Goal: Information Seeking & Learning: Learn about a topic

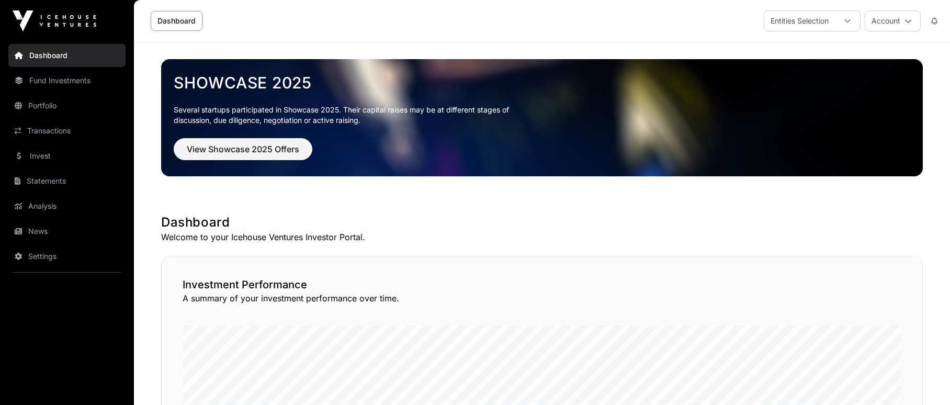
click at [54, 103] on link "Portfolio" at bounding box center [66, 105] width 117 height 23
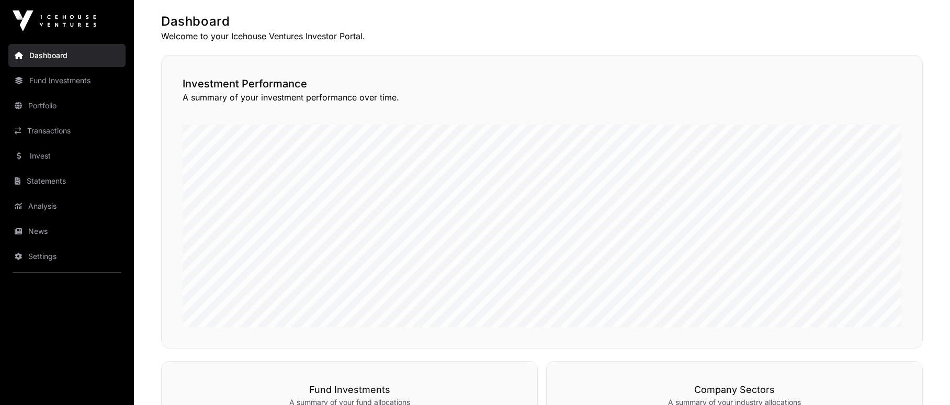
scroll to position [209, 0]
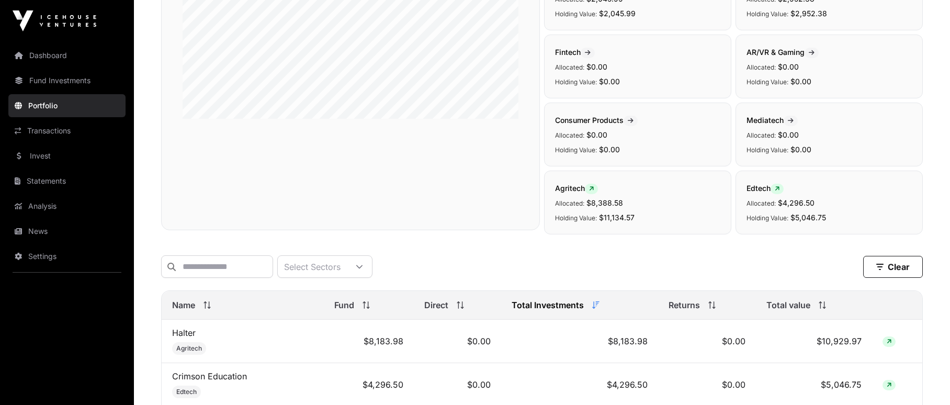
scroll to position [105, 0]
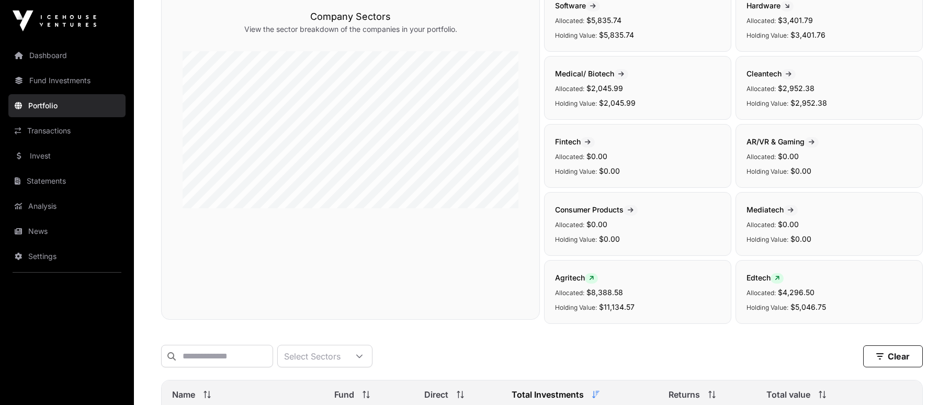
click at [58, 80] on link "Fund Investments" at bounding box center [66, 80] width 117 height 23
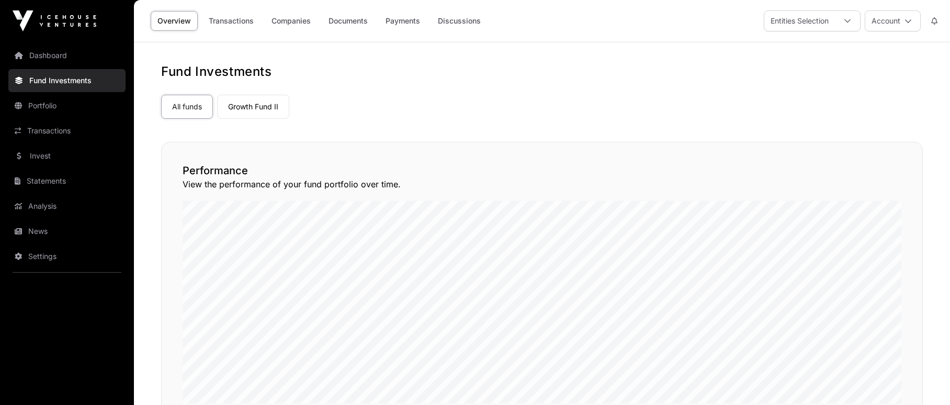
click at [244, 105] on link "Growth Fund II" at bounding box center [253, 107] width 72 height 24
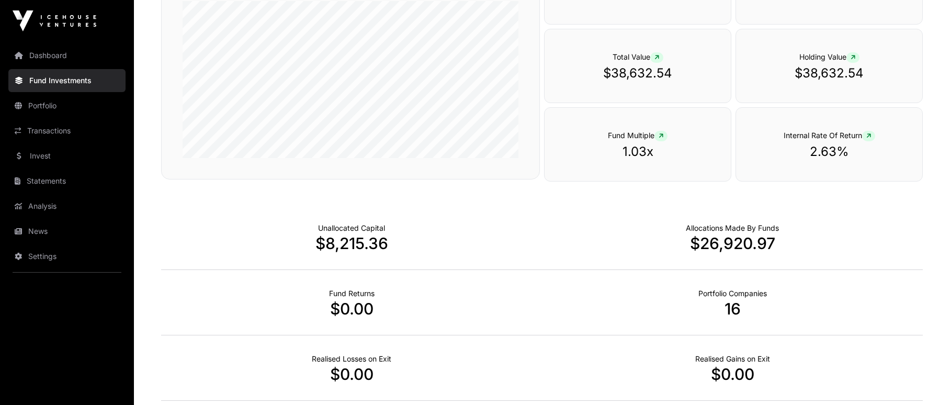
scroll to position [31, 0]
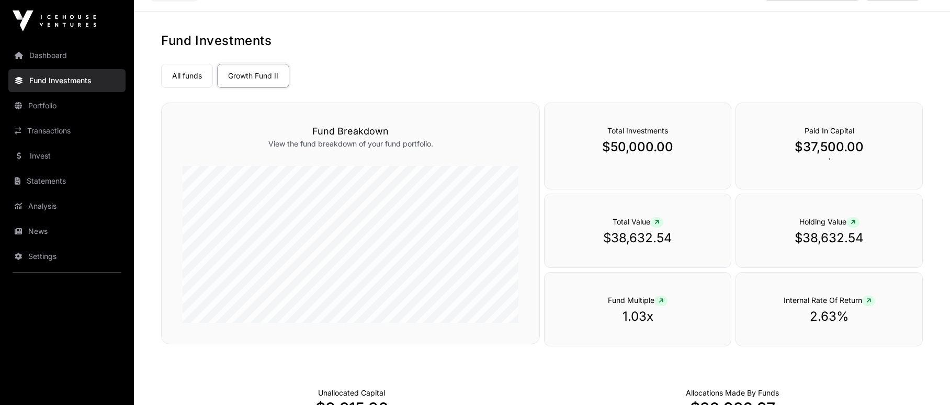
click at [61, 206] on link "Analysis" at bounding box center [66, 206] width 117 height 23
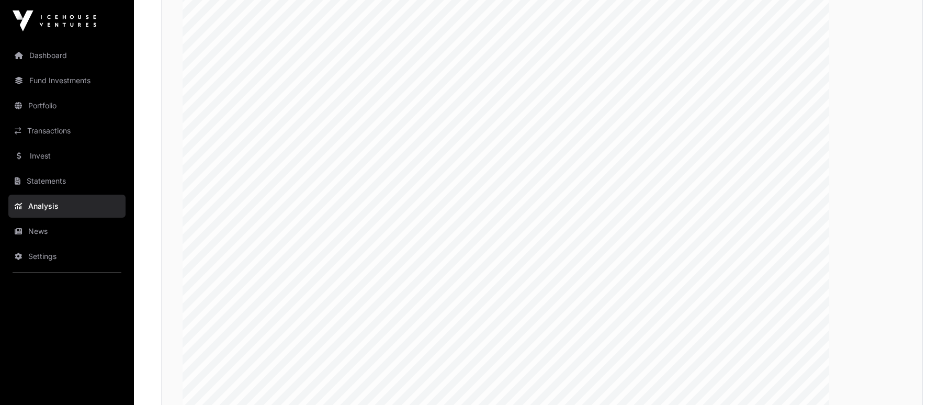
scroll to position [1936, 0]
click at [86, 79] on link "Fund Investments" at bounding box center [66, 80] width 117 height 23
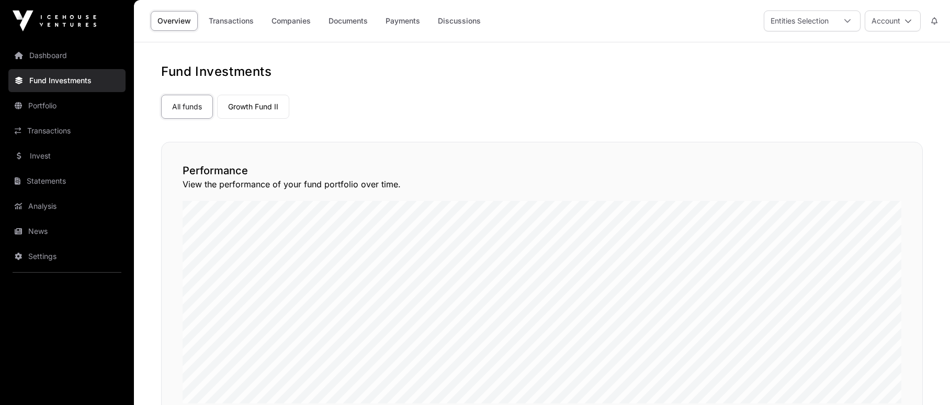
click at [87, 107] on link "Portfolio" at bounding box center [66, 105] width 117 height 23
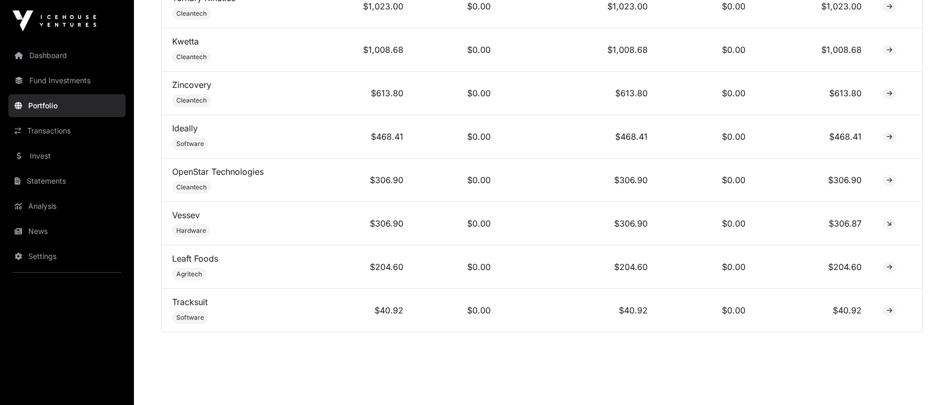
scroll to position [899, 0]
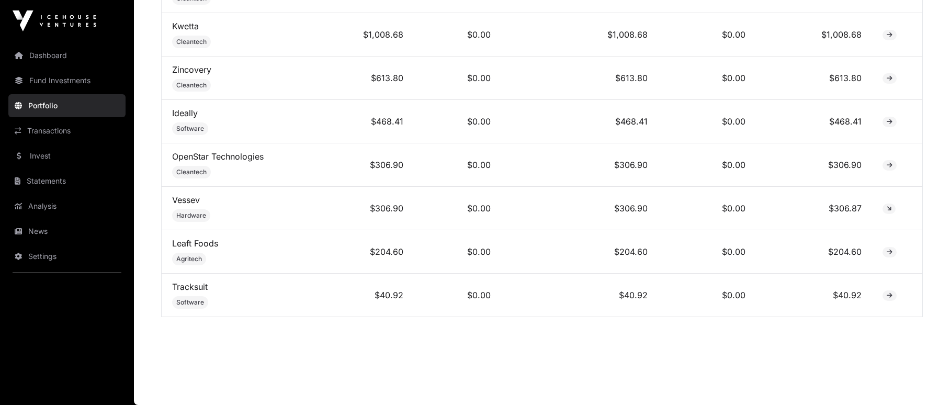
click at [81, 133] on link "Transactions" at bounding box center [66, 130] width 117 height 23
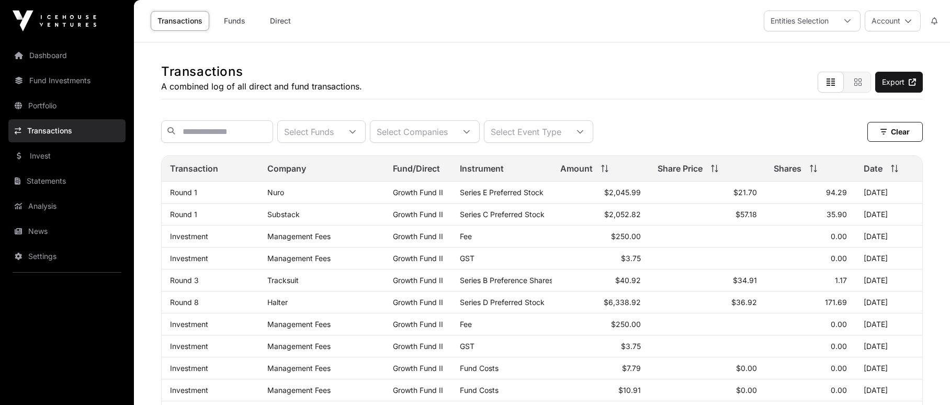
click at [71, 150] on link "Invest" at bounding box center [66, 155] width 117 height 23
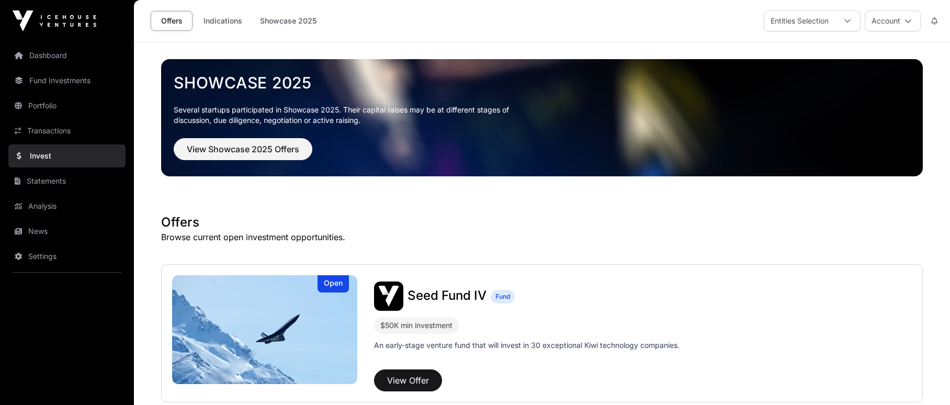
click at [75, 133] on link "Transactions" at bounding box center [66, 130] width 117 height 23
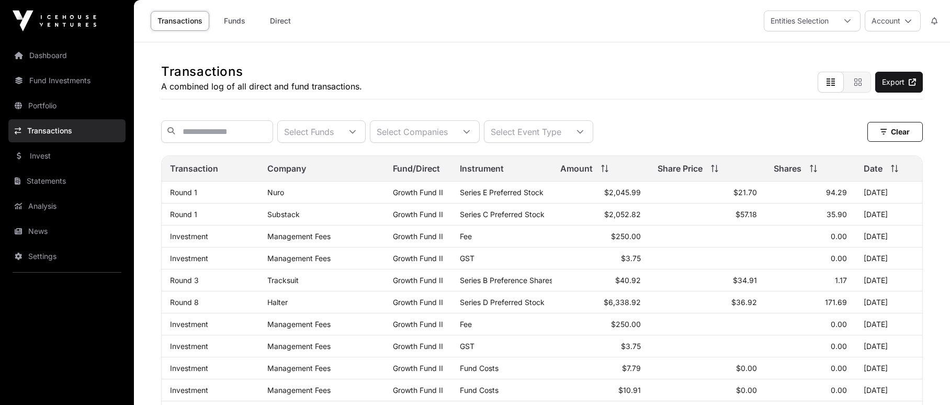
click at [70, 156] on link "Invest" at bounding box center [66, 155] width 117 height 23
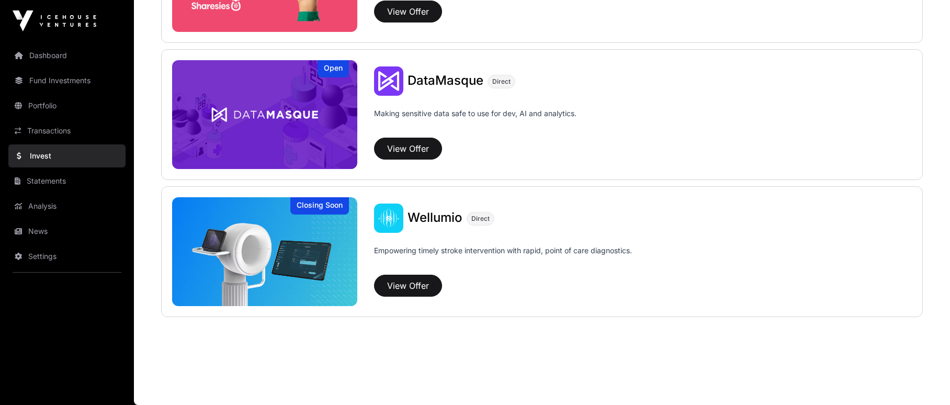
scroll to position [1404, 0]
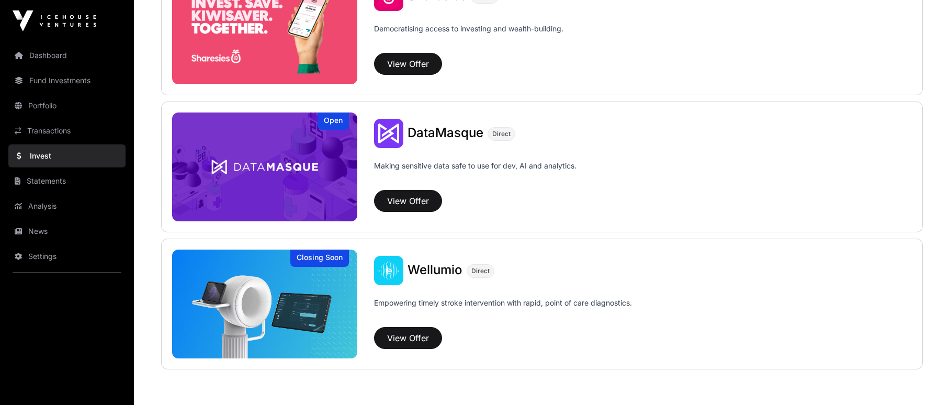
click at [66, 129] on link "Transactions" at bounding box center [66, 130] width 117 height 23
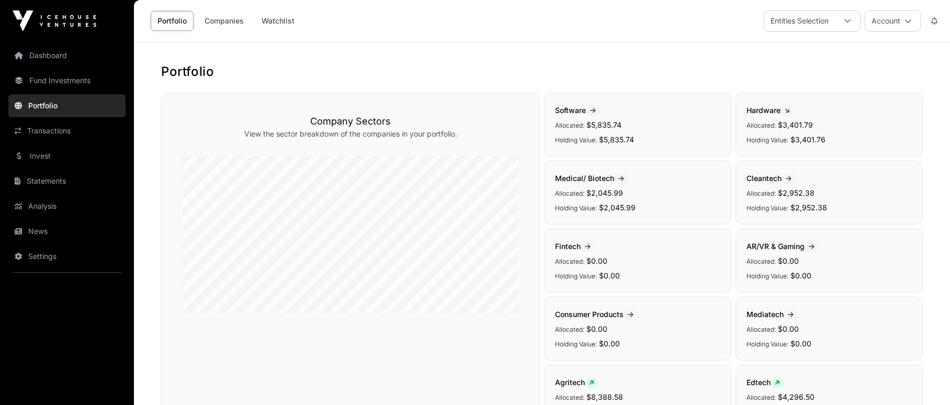
click at [221, 22] on link "Companies" at bounding box center [224, 21] width 53 height 20
click at [818, 17] on div "Entities Selection" at bounding box center [799, 21] width 71 height 20
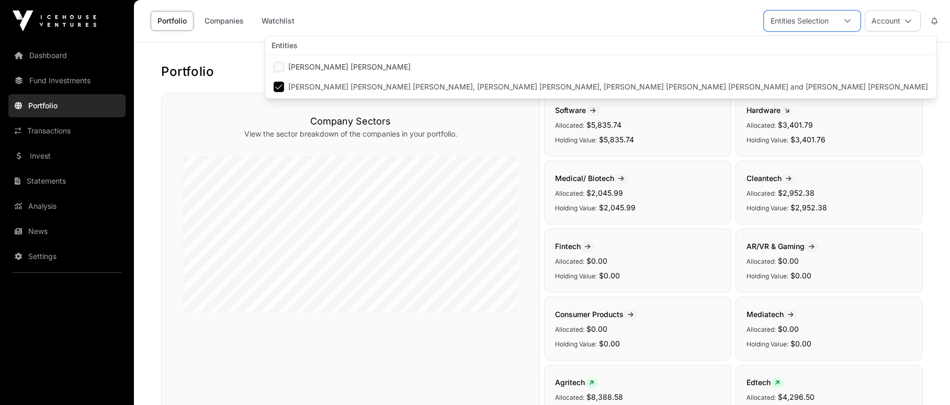
scroll to position [11, 7]
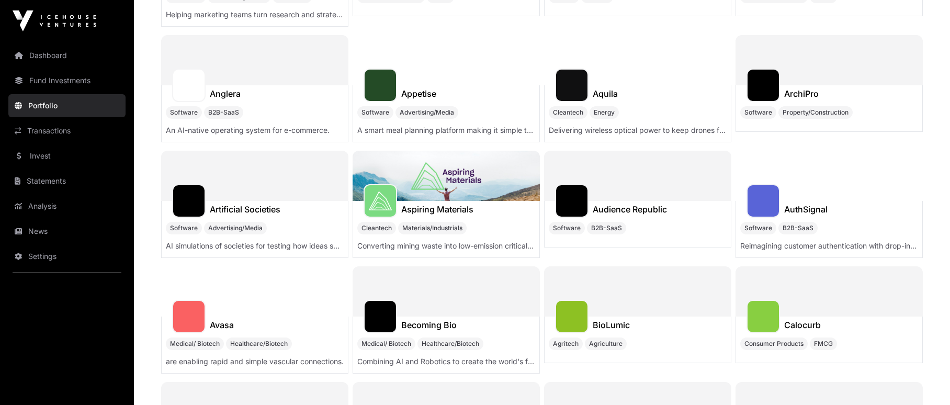
scroll to position [889, 0]
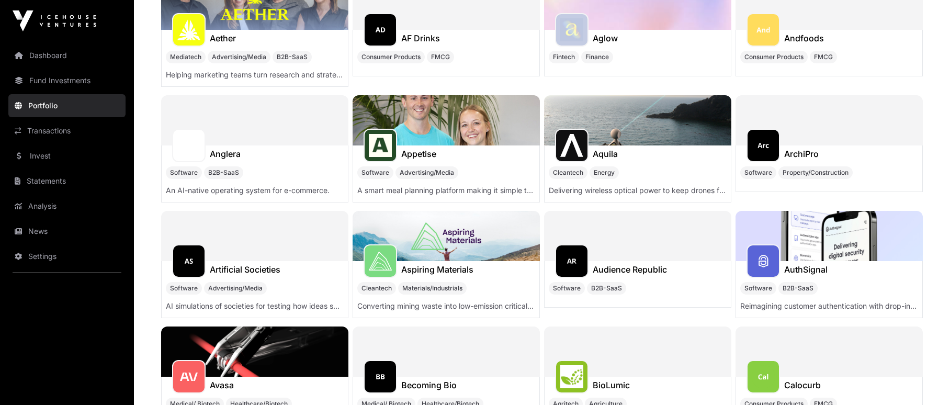
click at [56, 60] on link "Dashboard" at bounding box center [66, 55] width 117 height 23
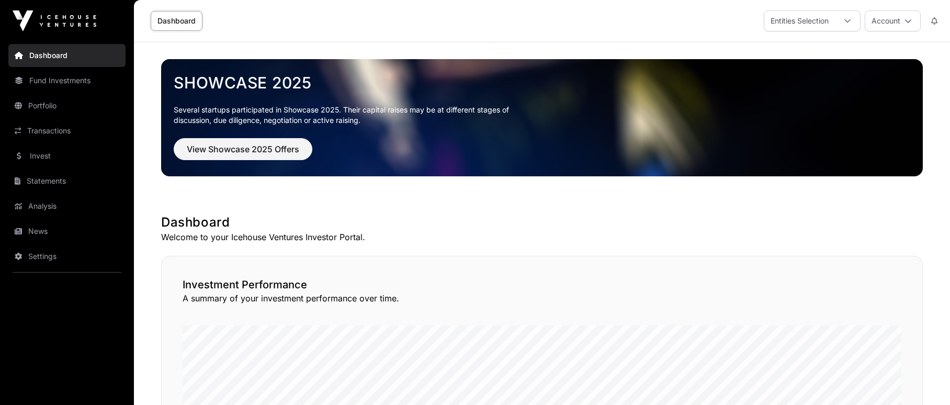
click at [837, 23] on div at bounding box center [847, 21] width 25 height 20
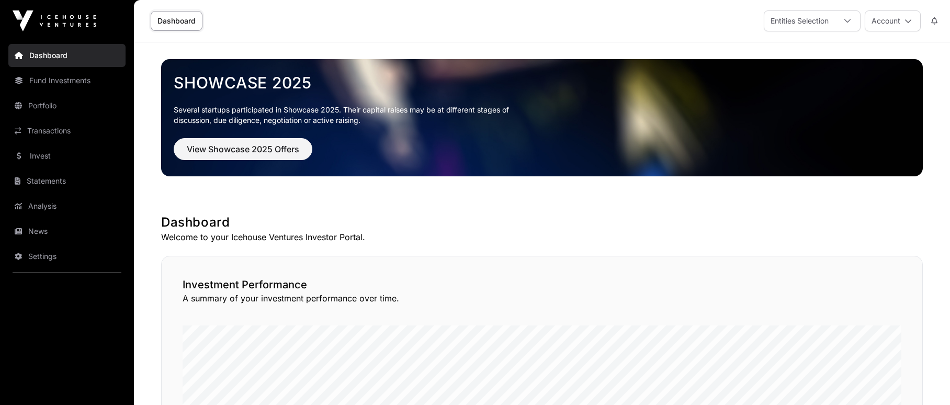
click at [892, 21] on button "Account" at bounding box center [893, 20] width 56 height 21
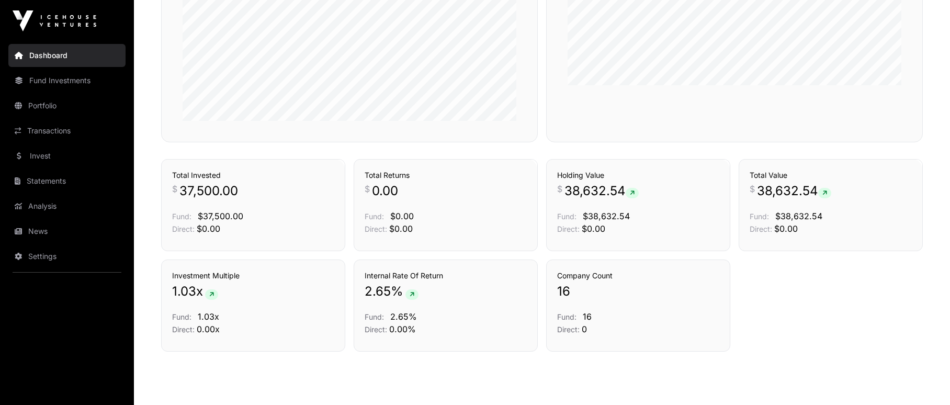
scroll to position [696, 0]
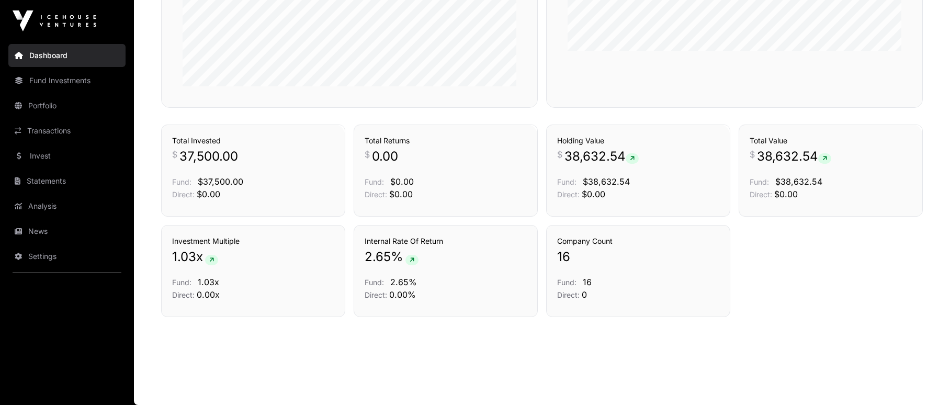
click at [46, 82] on link "Fund Investments" at bounding box center [66, 80] width 117 height 23
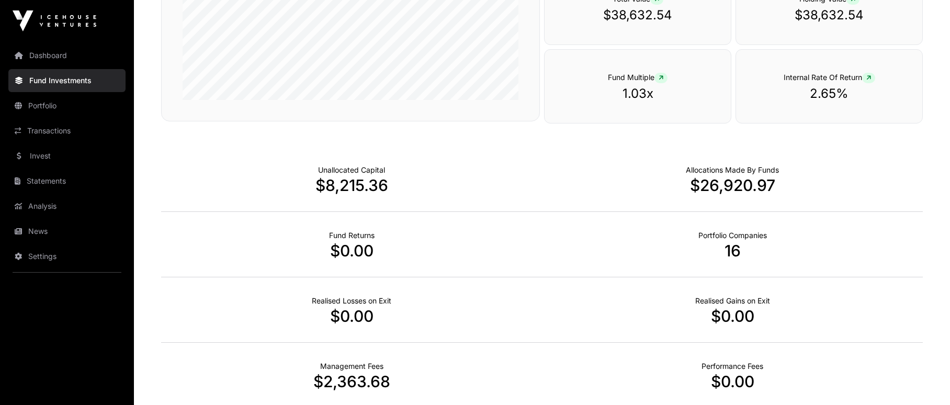
scroll to position [649, 0]
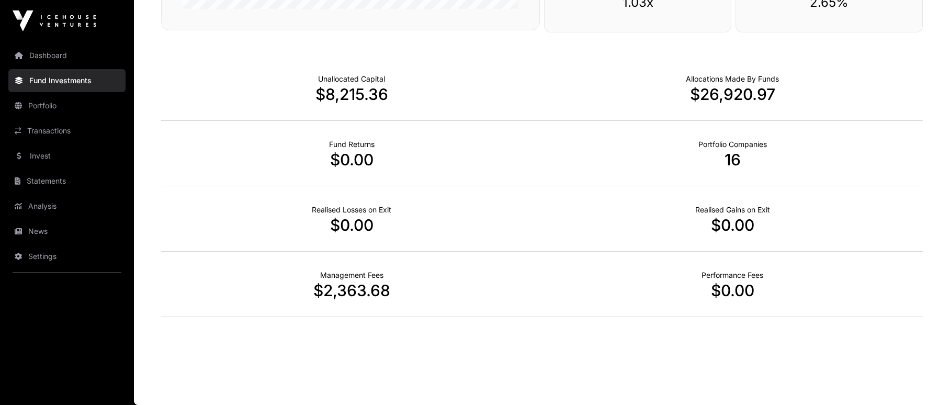
click at [50, 97] on link "Portfolio" at bounding box center [66, 105] width 117 height 23
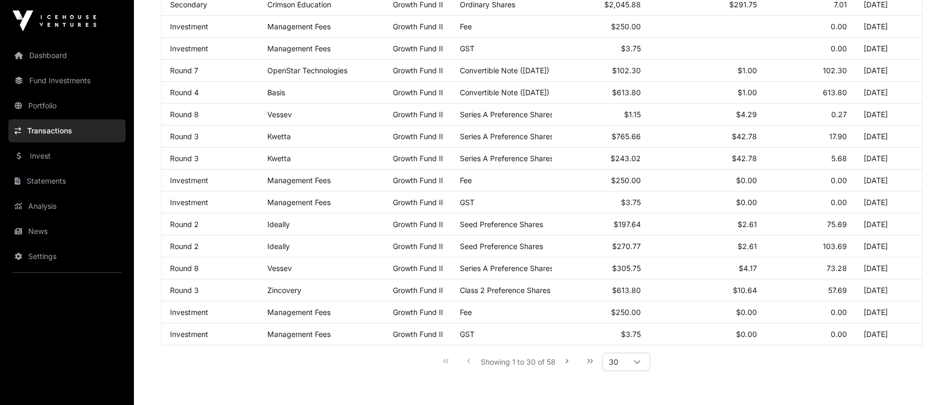
scroll to position [563, 0]
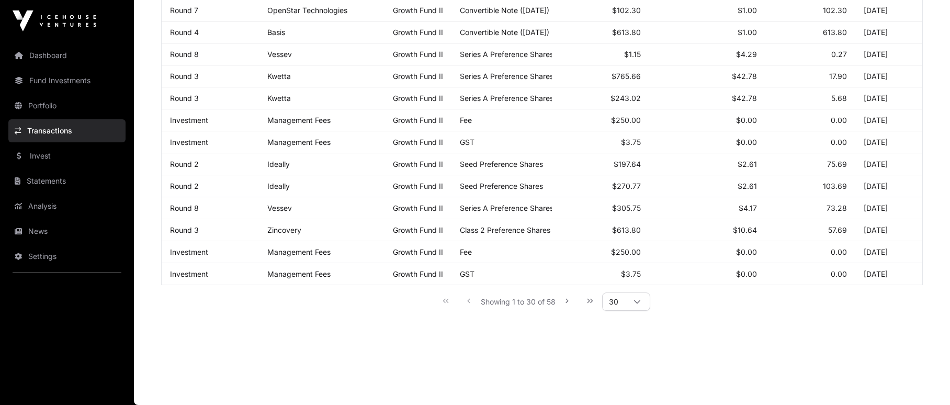
click at [67, 157] on link "Invest" at bounding box center [66, 155] width 117 height 23
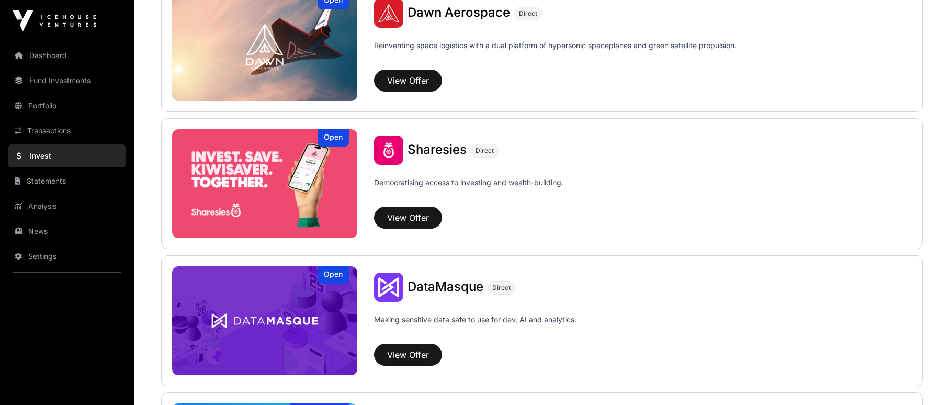
scroll to position [1256, 0]
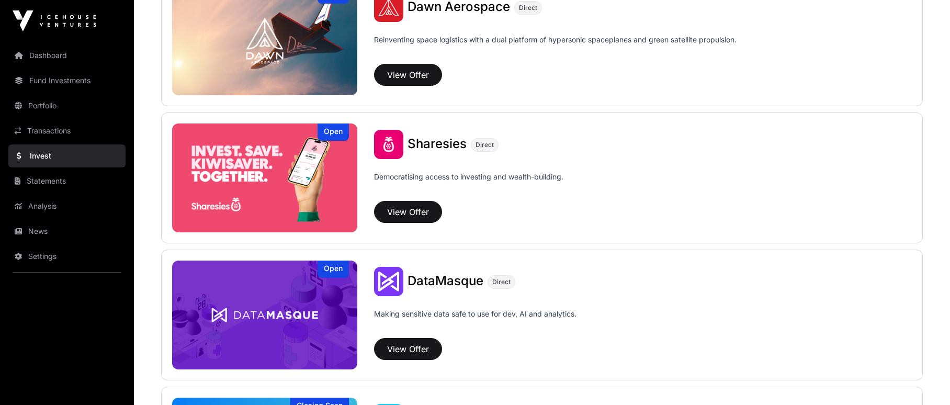
click at [84, 176] on link "Statements" at bounding box center [66, 181] width 117 height 23
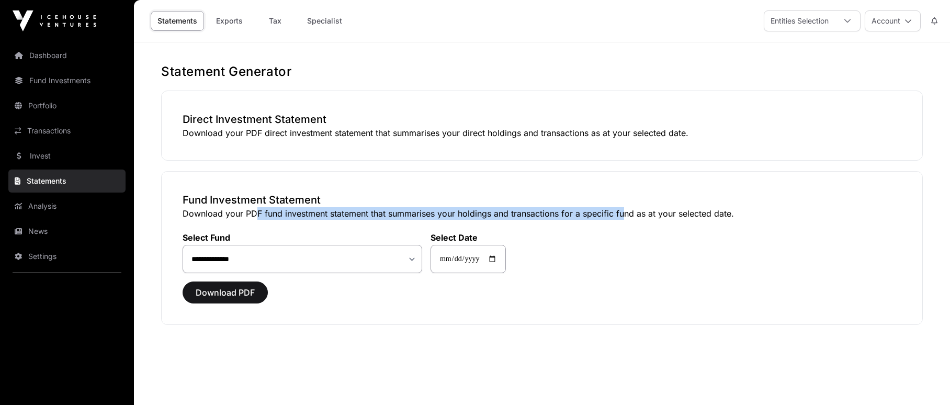
drag, startPoint x: 325, startPoint y: 208, endPoint x: 667, endPoint y: 213, distance: 342.2
click at [651, 213] on p "Download your PDF fund investment statement that summarises your holdings and t…" at bounding box center [542, 213] width 719 height 13
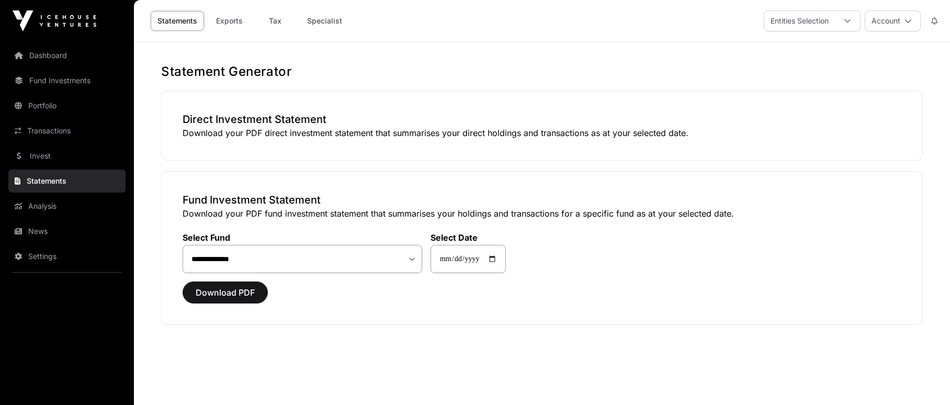
click at [773, 202] on h3 "Fund Investment Statement" at bounding box center [542, 200] width 719 height 15
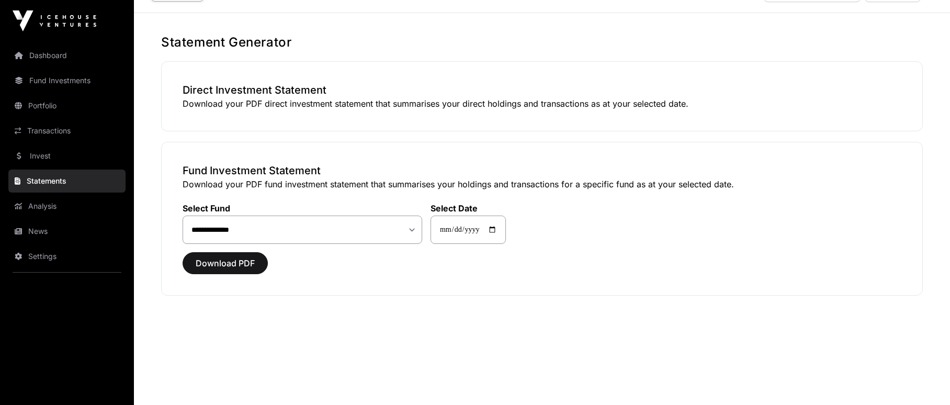
scroll to position [42, 0]
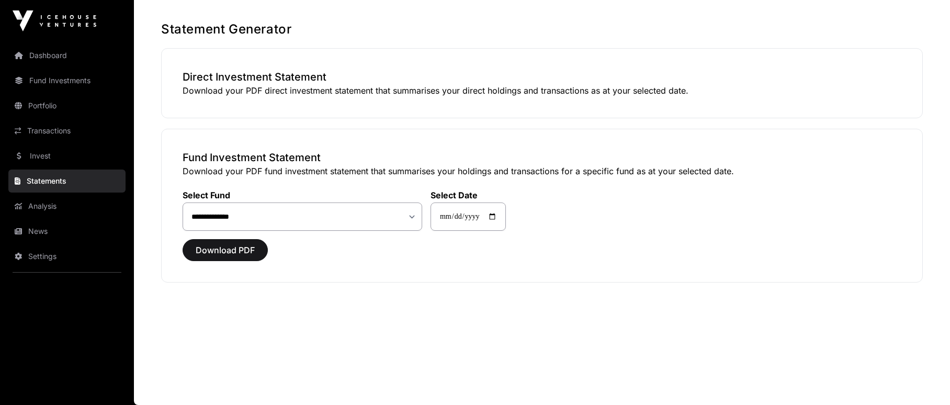
click at [188, 88] on p "Download your PDF direct investment statement that summarises your direct holdi…" at bounding box center [542, 90] width 719 height 13
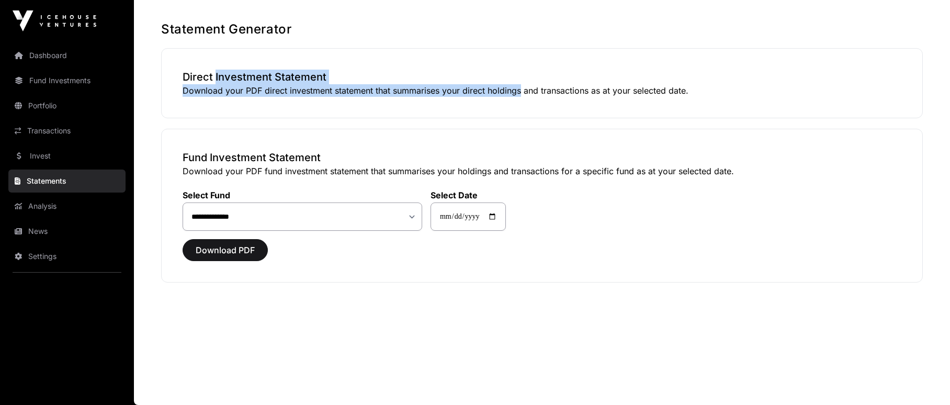
drag, startPoint x: 258, startPoint y: 85, endPoint x: 548, endPoint y: 88, distance: 289.3
click at [534, 88] on div "Direct Investment Statement Download your PDF direct investment statement that …" at bounding box center [542, 83] width 762 height 70
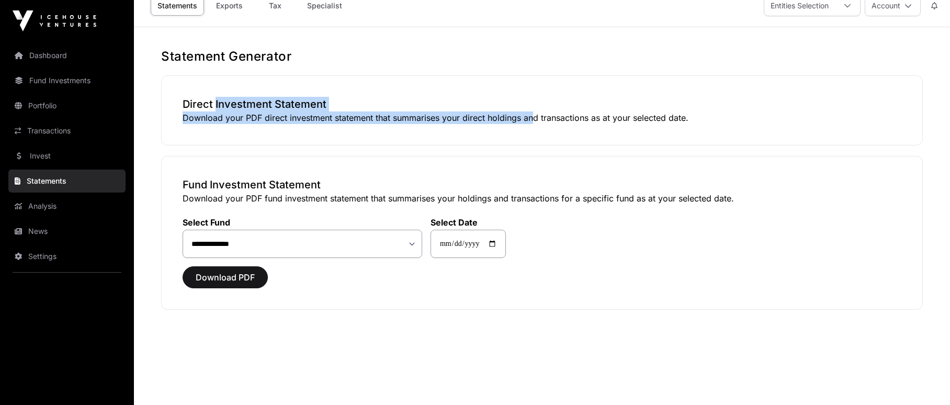
scroll to position [0, 0]
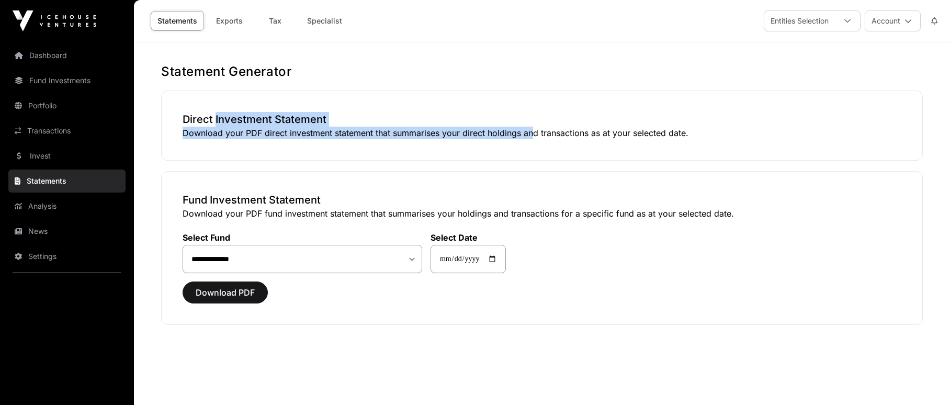
click at [227, 25] on link "Exports" at bounding box center [229, 21] width 42 height 20
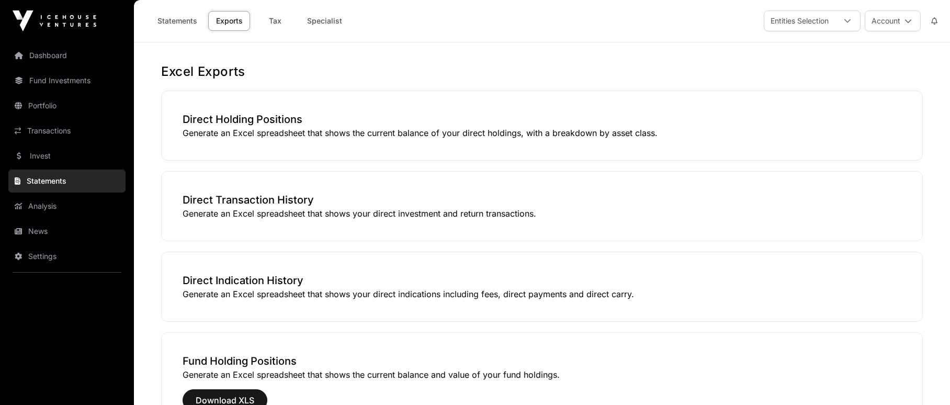
click at [168, 22] on link "Statements" at bounding box center [177, 21] width 53 height 20
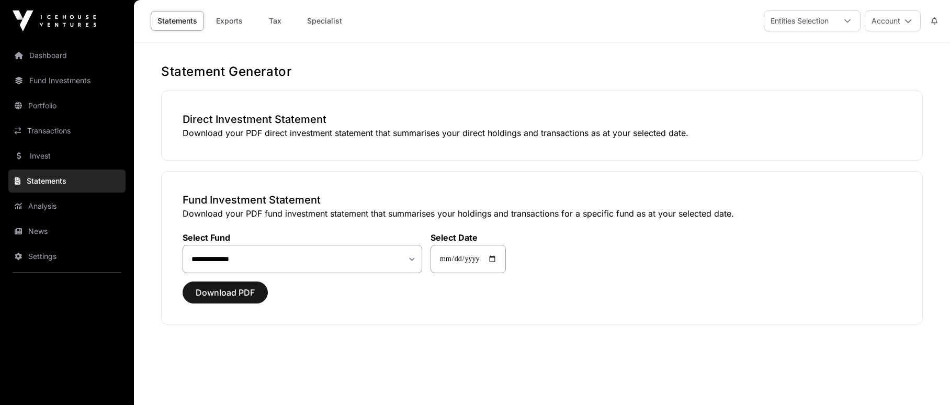
click at [53, 208] on link "Analysis" at bounding box center [66, 206] width 117 height 23
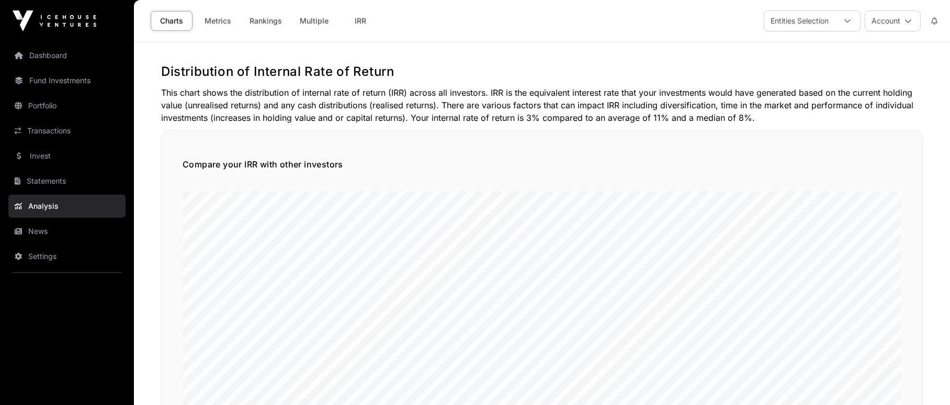
click at [323, 20] on link "Multiple" at bounding box center [314, 21] width 42 height 20
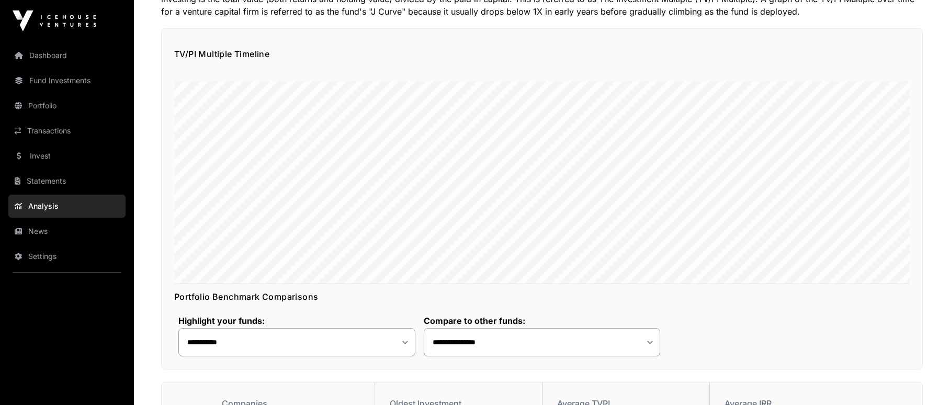
scroll to position [209, 0]
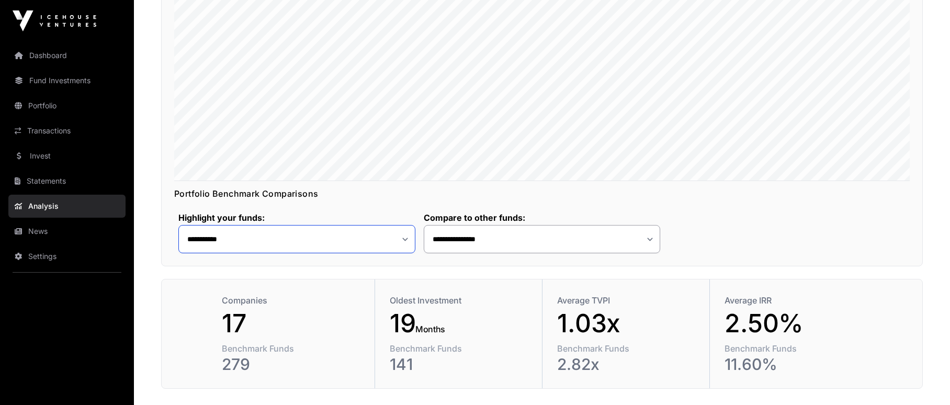
click at [353, 237] on select "**********" at bounding box center [296, 239] width 237 height 28
select select "**"
click at [178, 225] on select "**********" at bounding box center [296, 239] width 237 height 28
click at [572, 243] on select "**********" at bounding box center [542, 239] width 237 height 28
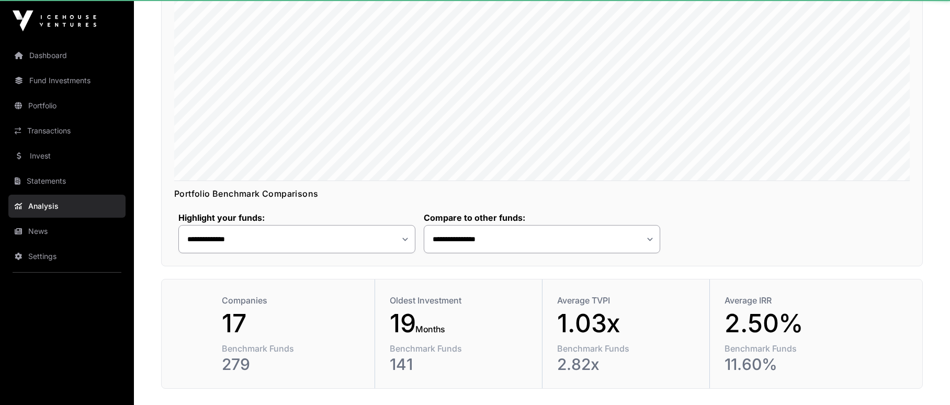
click at [738, 236] on div "**********" at bounding box center [542, 226] width 736 height 53
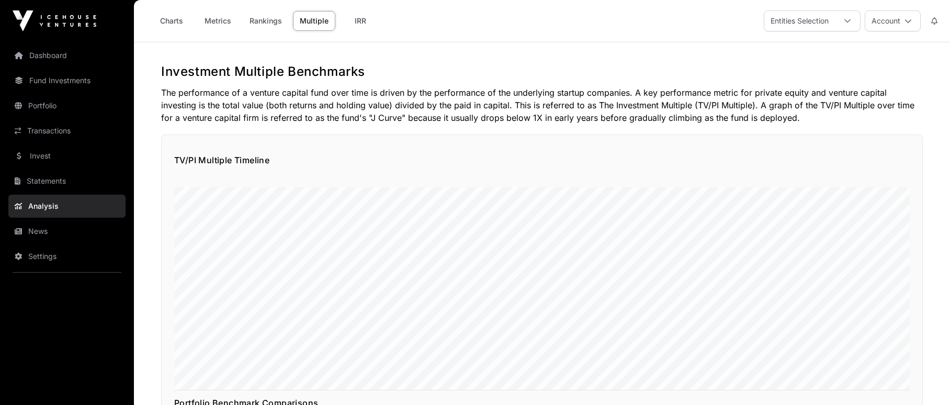
click at [82, 164] on link "Invest" at bounding box center [66, 155] width 117 height 23
click at [71, 139] on link "Transactions" at bounding box center [66, 130] width 117 height 23
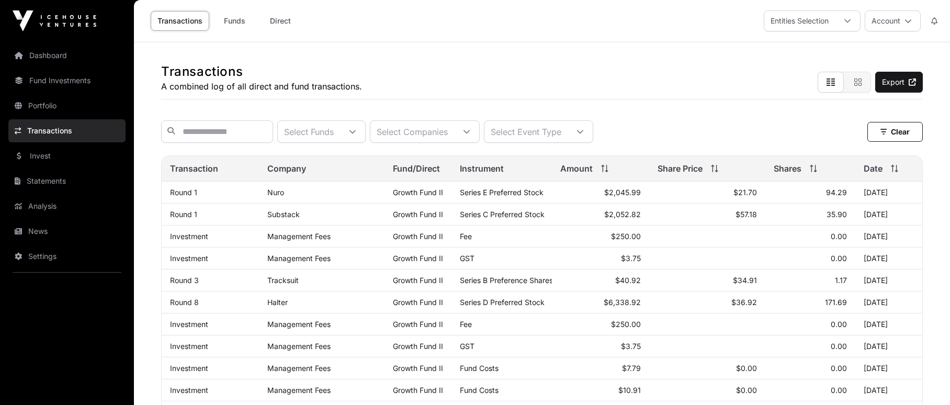
click at [52, 67] on nav "Dashboard Fund Investments Portfolio Transactions Invest Statements Analysis Ne…" at bounding box center [67, 219] width 134 height 355
click at [51, 61] on link "Dashboard" at bounding box center [66, 55] width 117 height 23
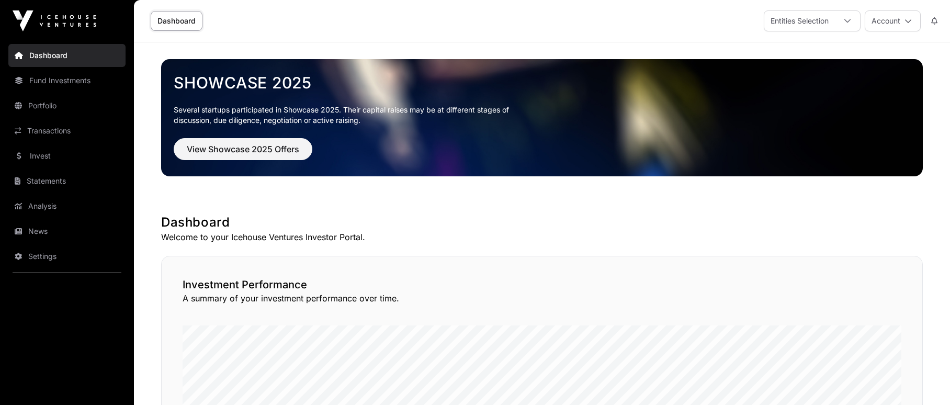
click at [88, 26] on img at bounding box center [55, 20] width 84 height 21
